Goal: Task Accomplishment & Management: Complete application form

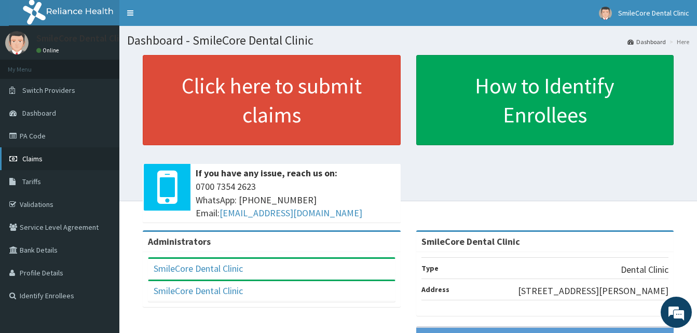
click at [24, 163] on span "Claims" at bounding box center [32, 158] width 20 height 9
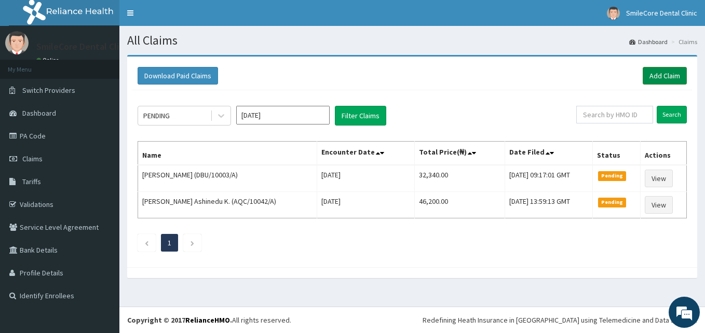
click at [667, 75] on link "Add Claim" at bounding box center [665, 76] width 44 height 18
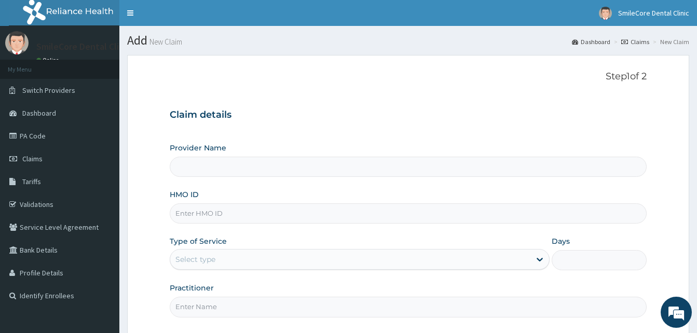
type input "SmileCore Dental Clinic"
click at [243, 214] on input "HMO ID" at bounding box center [408, 214] width 477 height 20
paste input "OHT/13072/A"
type input "OHT/13072/A"
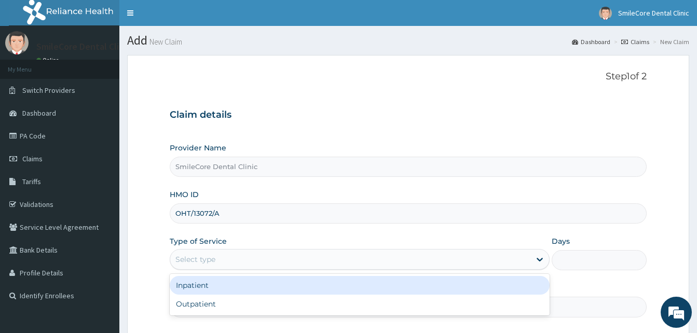
click at [268, 267] on div "Select type" at bounding box center [350, 259] width 360 height 17
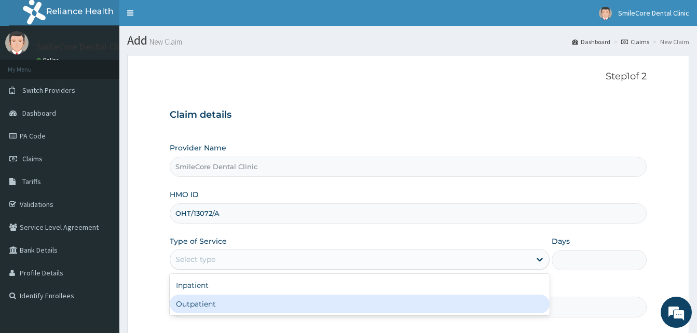
click at [218, 311] on div "Outpatient" at bounding box center [360, 304] width 380 height 19
type input "1"
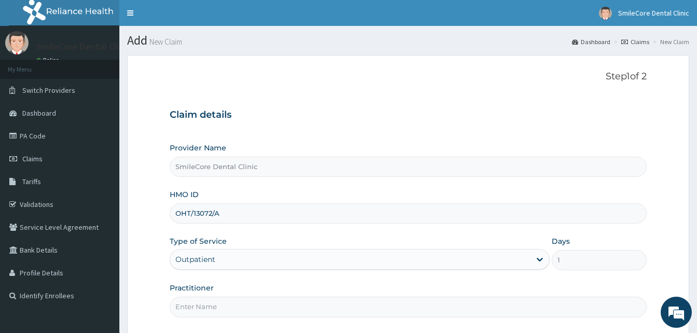
click at [218, 311] on input "Practitioner" at bounding box center [408, 307] width 477 height 20
type input "[PERSON_NAME]"
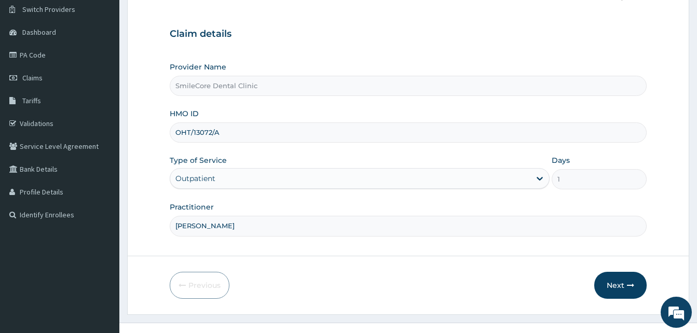
scroll to position [97, 0]
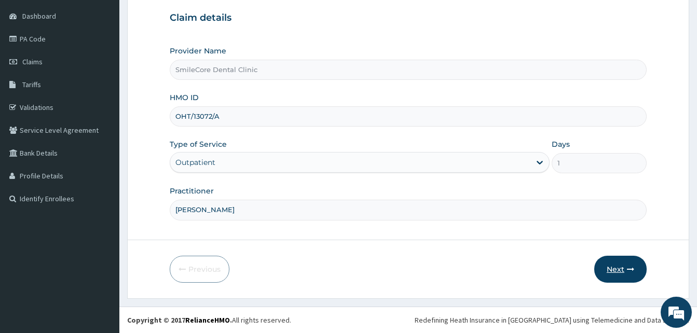
click at [614, 269] on button "Next" at bounding box center [620, 269] width 52 height 27
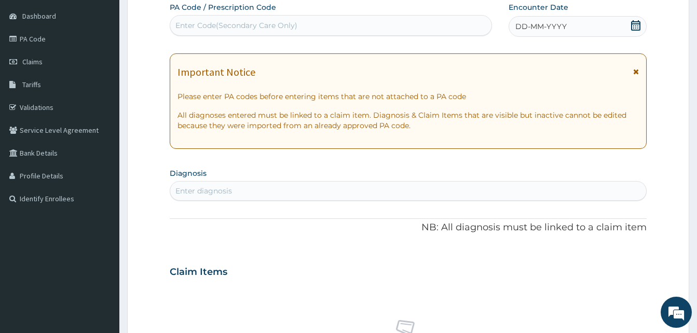
click at [217, 25] on div "Enter Code(Secondary Care Only)" at bounding box center [236, 25] width 122 height 10
paste input "PA/511787"
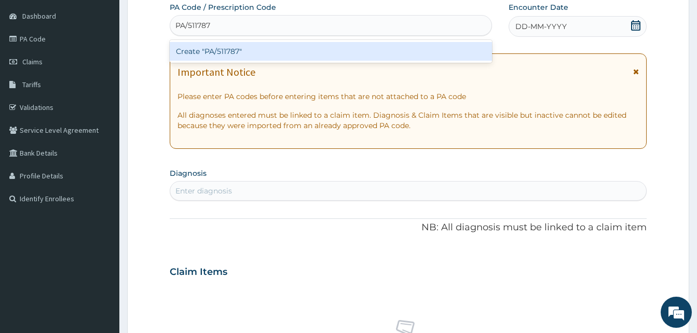
type input "PA/511787"
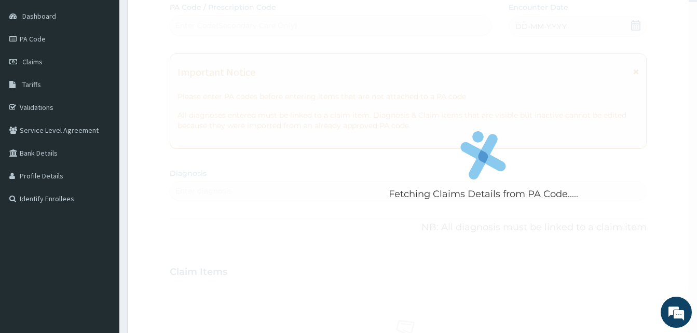
click at [567, 23] on div "Fetching Claims Details from PA Code..... PA Code / Prescription Code Enter Cod…" at bounding box center [408, 270] width 477 height 537
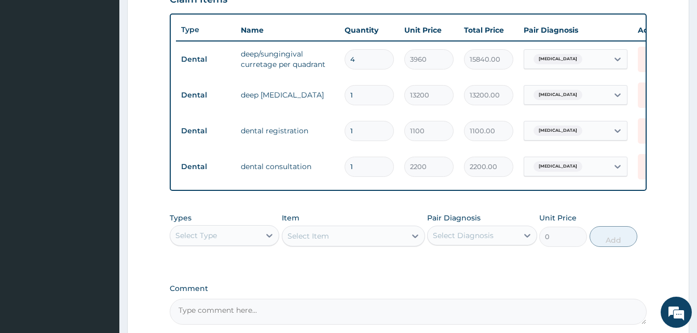
scroll to position [481, 0]
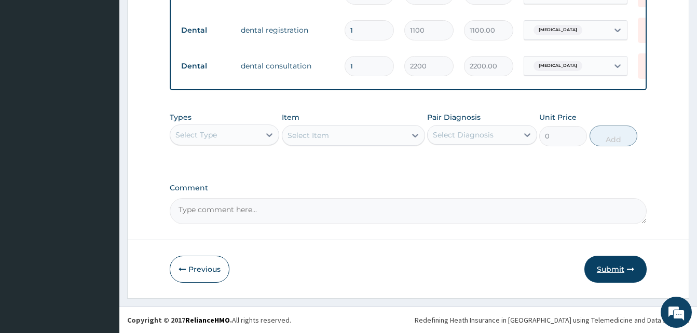
click at [608, 269] on button "Submit" at bounding box center [616, 269] width 62 height 27
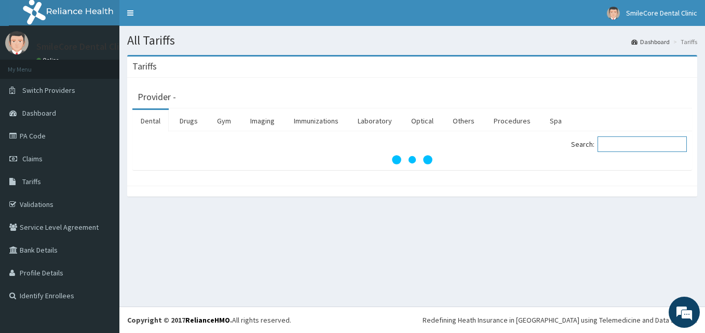
click at [630, 144] on input "Search:" at bounding box center [642, 145] width 89 height 16
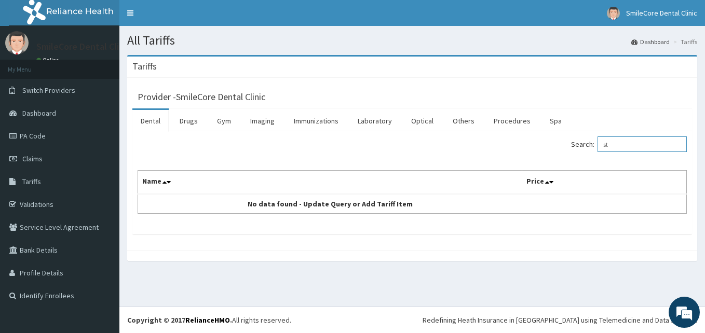
type input "s"
